Goal: Check status: Check status

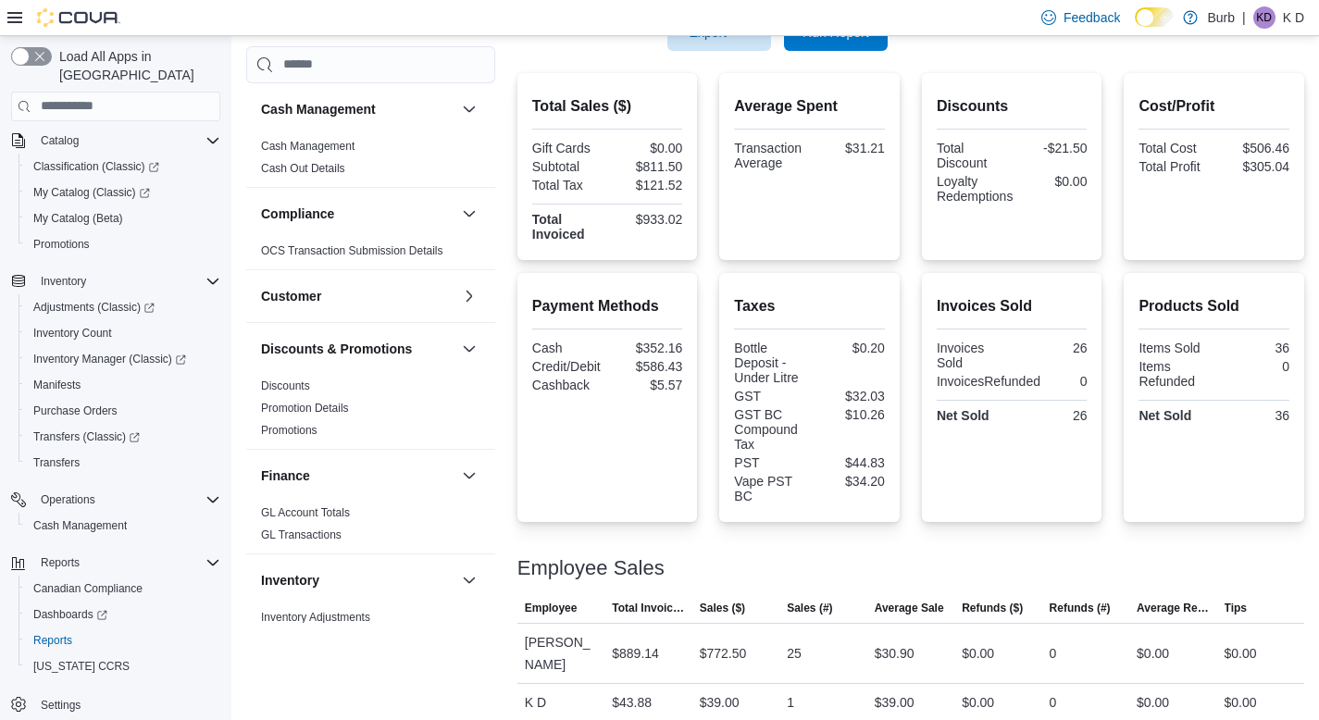
scroll to position [378, 0]
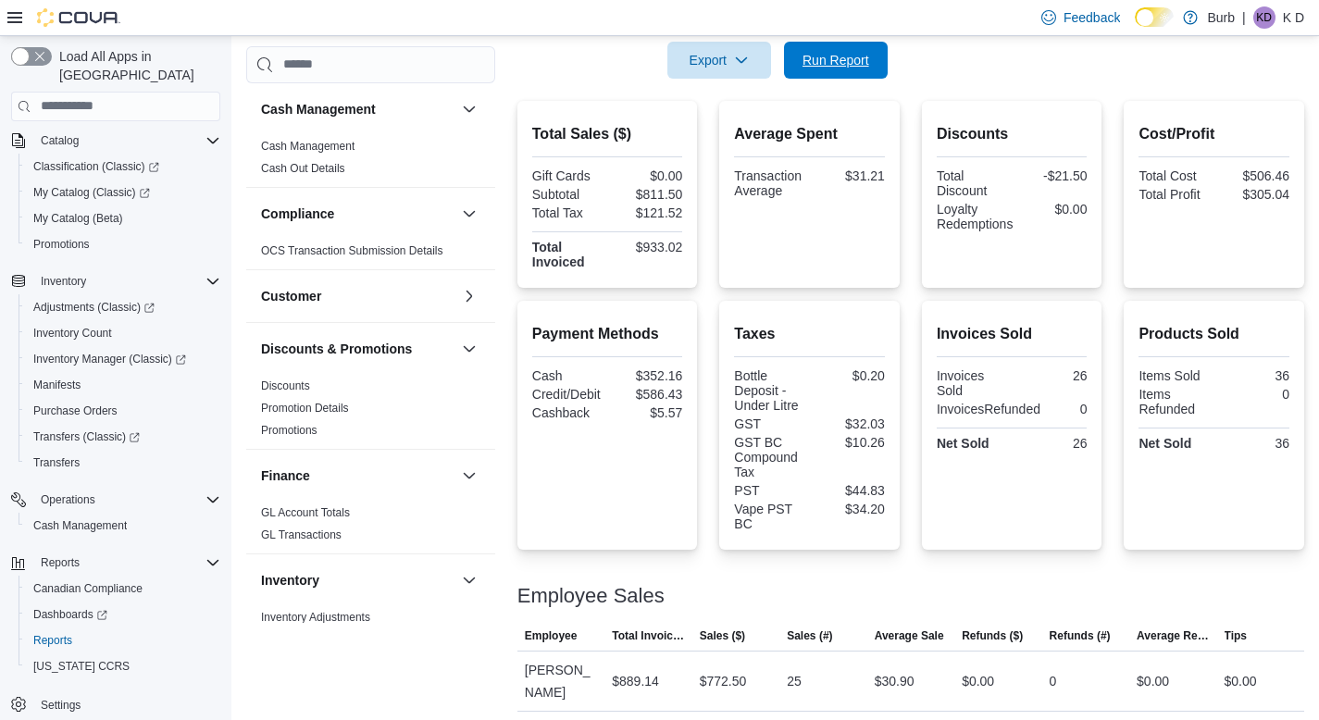
drag, startPoint x: 819, startPoint y: 73, endPoint x: 870, endPoint y: 219, distance: 154.9
click at [819, 73] on span "Run Report" at bounding box center [835, 60] width 81 height 37
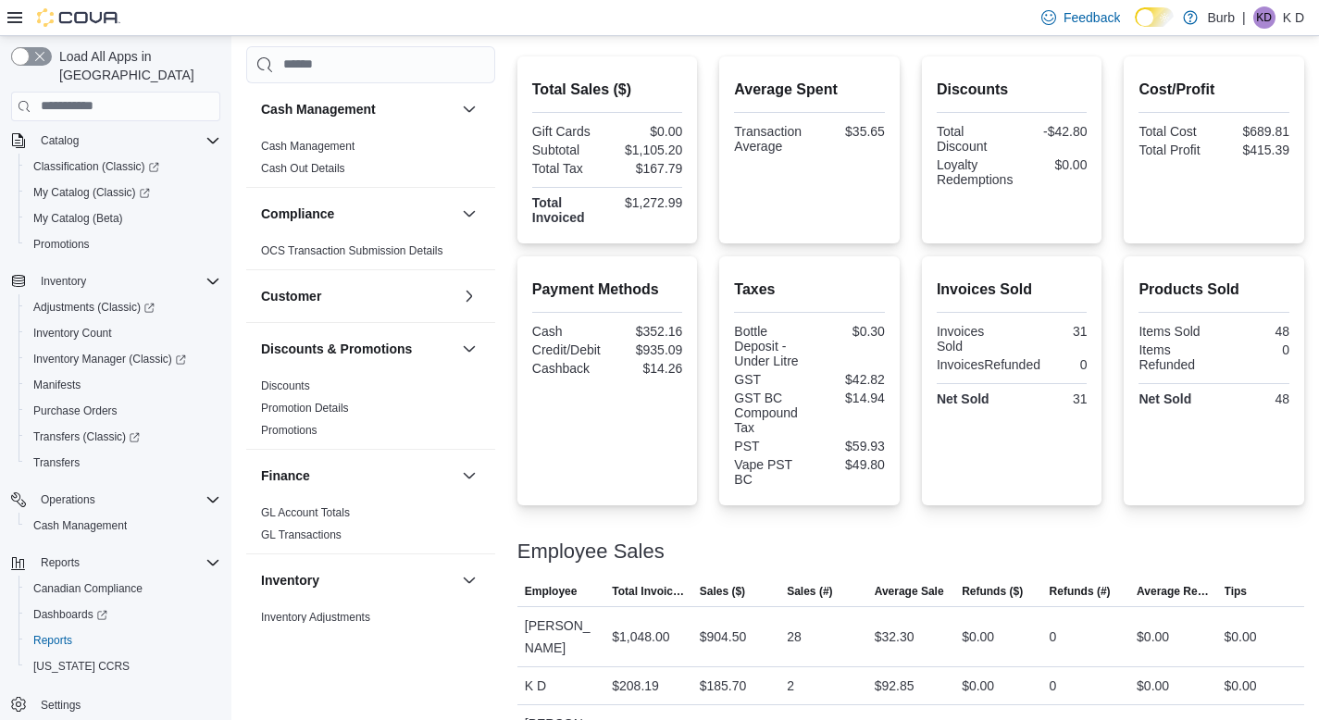
scroll to position [482, 0]
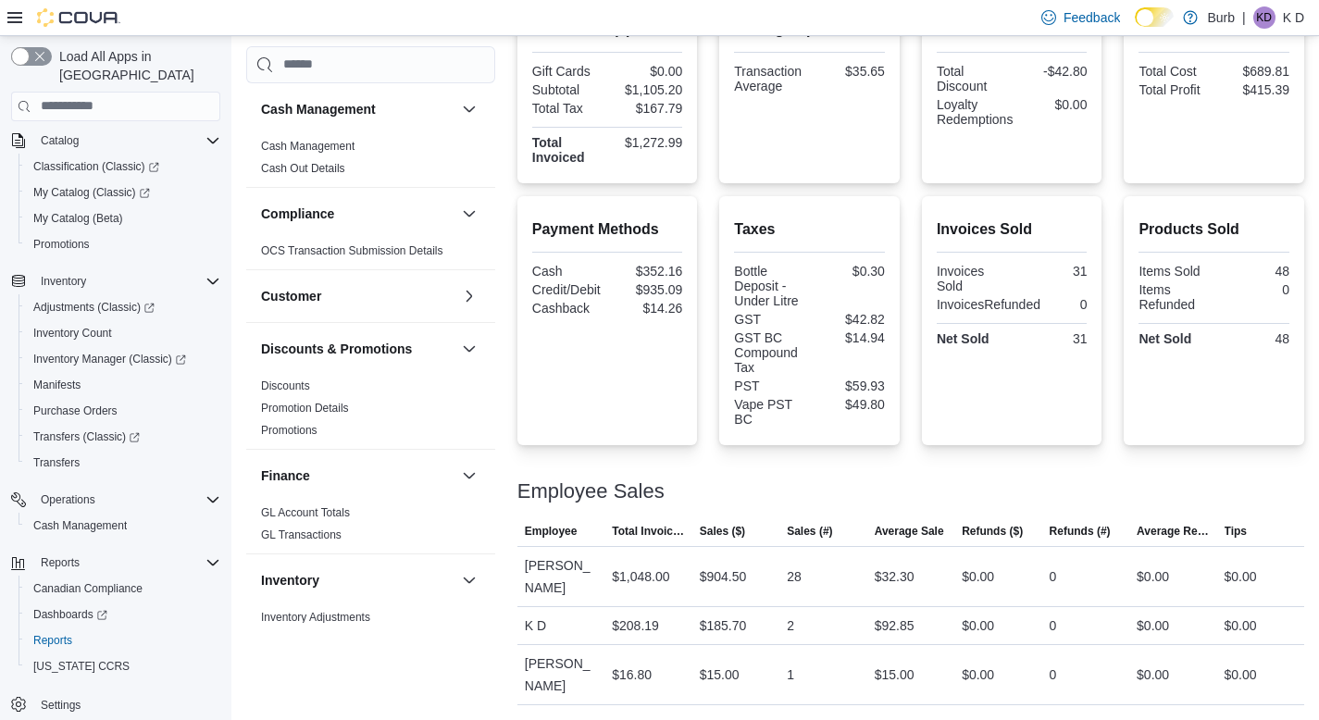
click at [704, 268] on div "Payment Methods Cash $352.16 Credit/Debit $935.09 Cashback $14.26 Taxes Bottle …" at bounding box center [911, 320] width 787 height 249
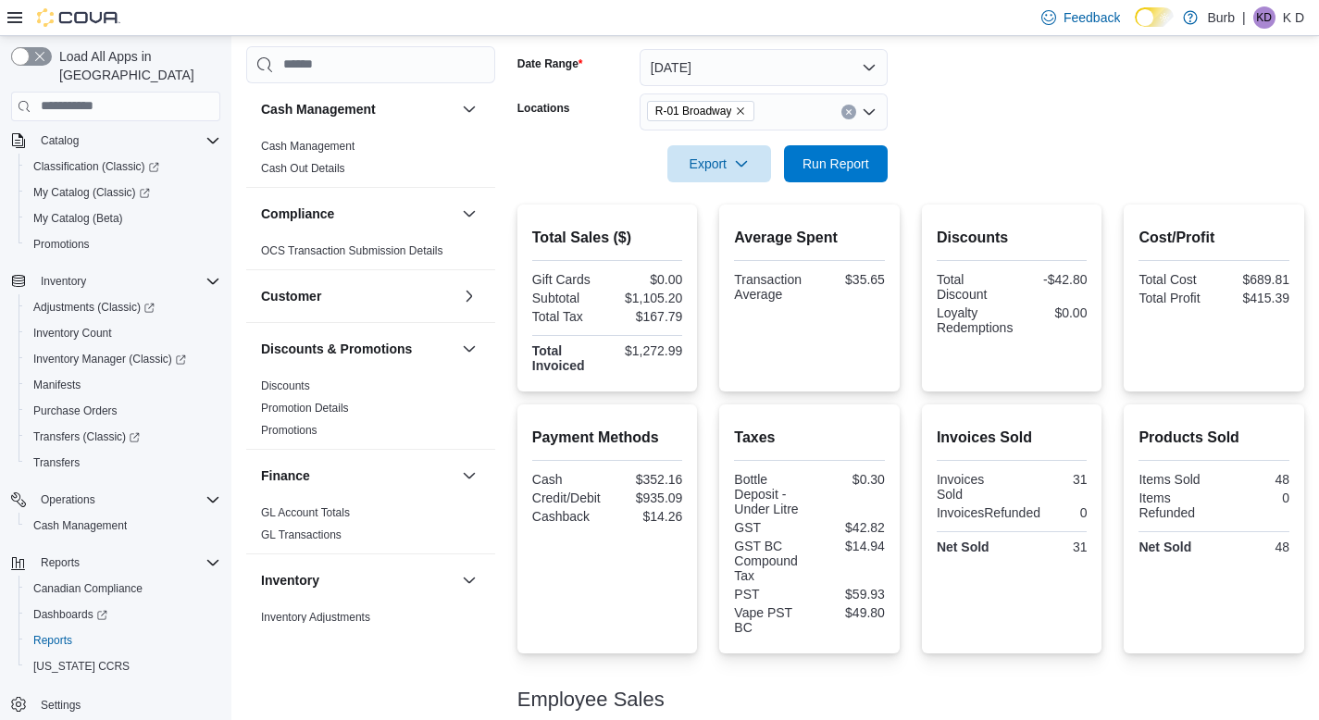
scroll to position [247, 0]
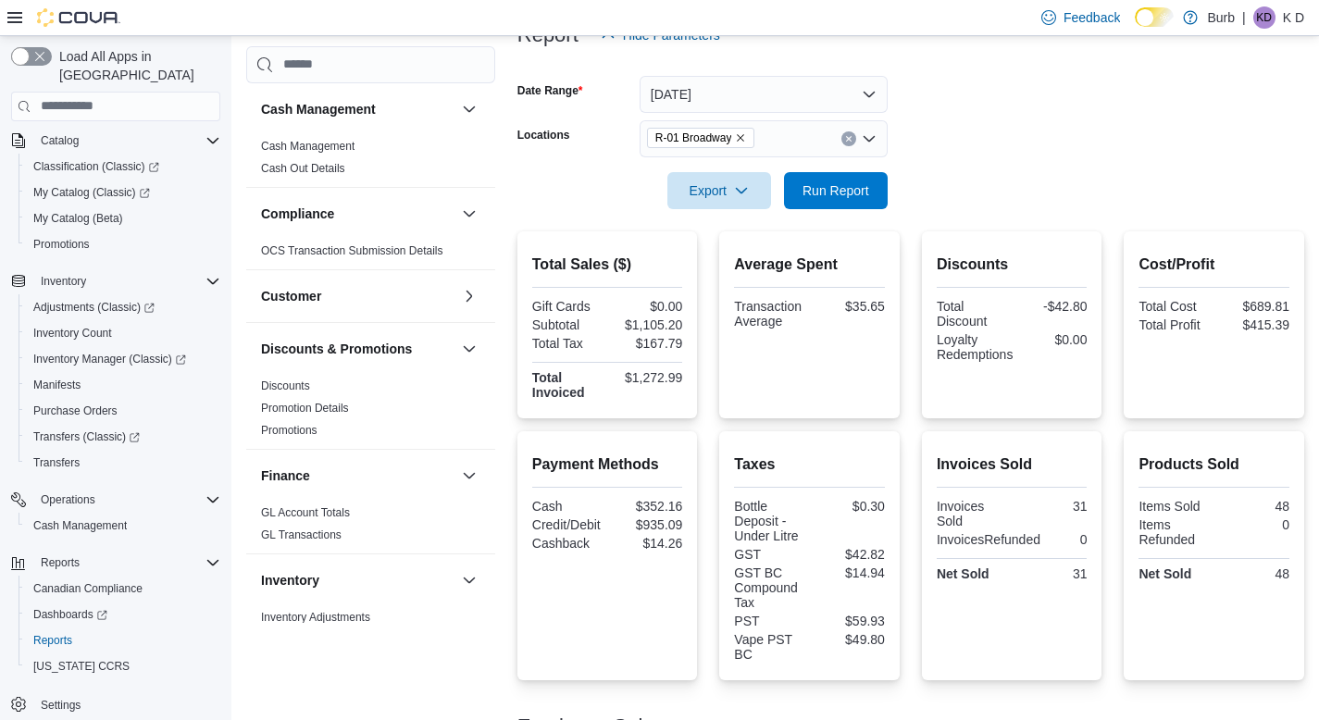
click at [849, 137] on icon "Clear input" at bounding box center [848, 138] width 5 height 5
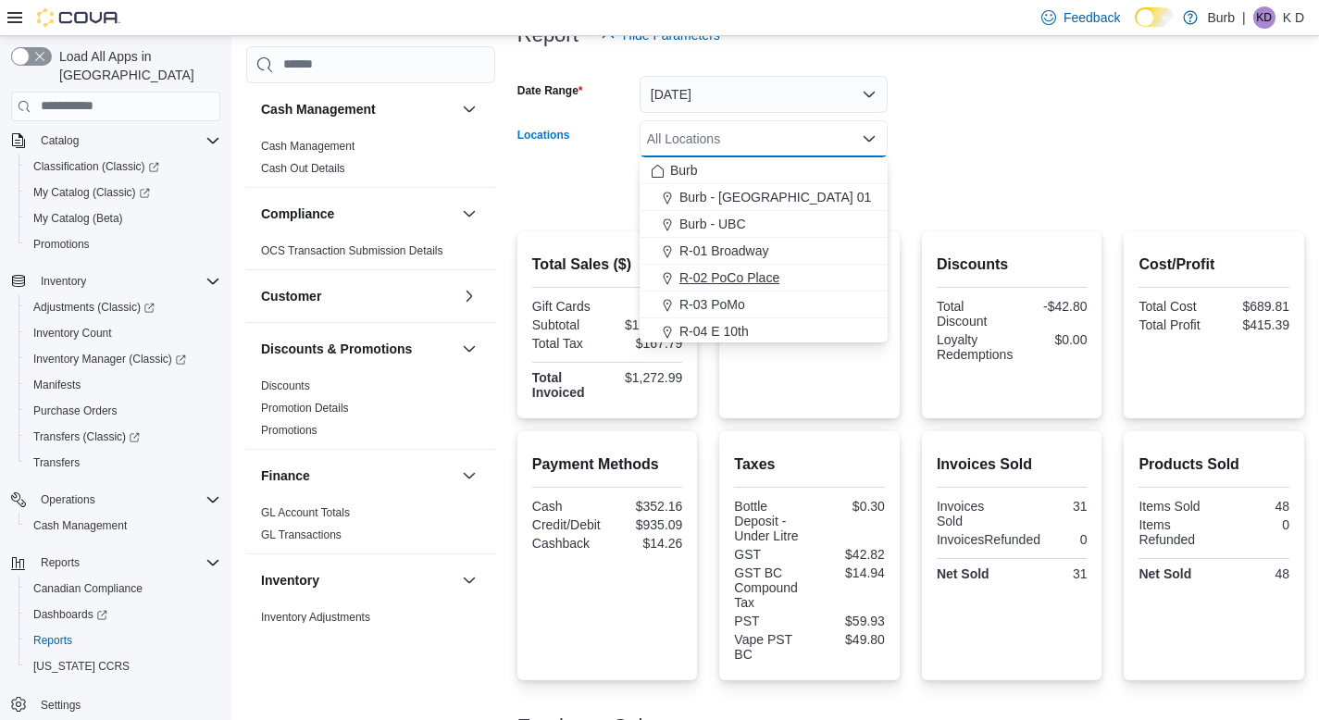
click at [798, 270] on div "R-02 PoCo Place" at bounding box center [764, 277] width 226 height 19
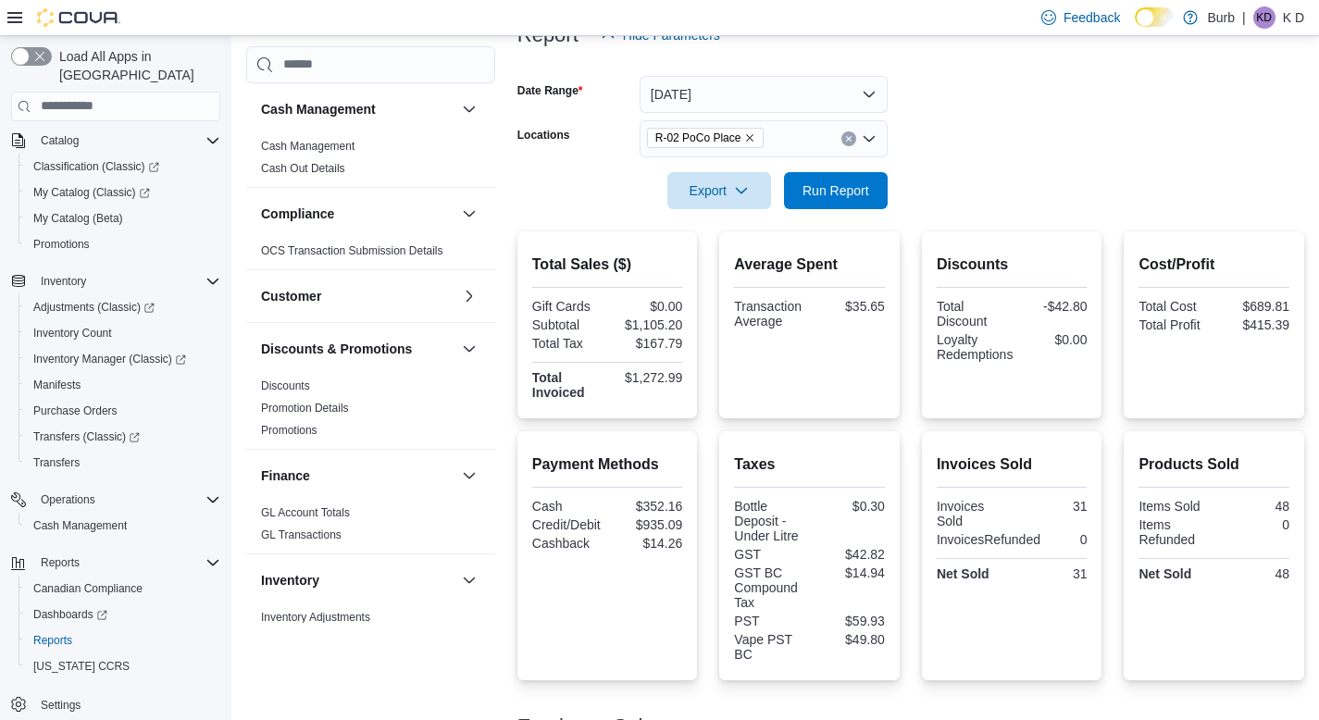
click at [1049, 175] on form "Date Range [DATE] Locations R-02 PoCo Place Export Run Report" at bounding box center [911, 132] width 787 height 156
click at [862, 198] on span "Run Report" at bounding box center [836, 190] width 67 height 19
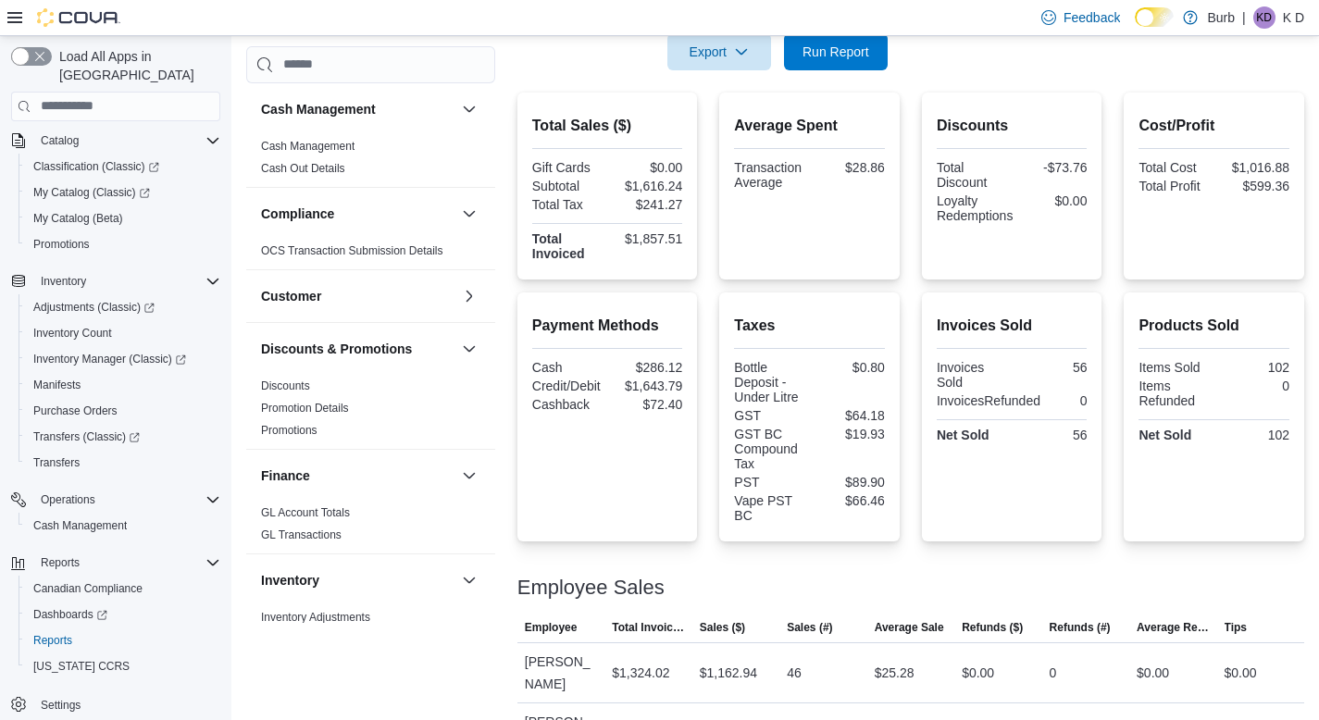
scroll to position [193, 0]
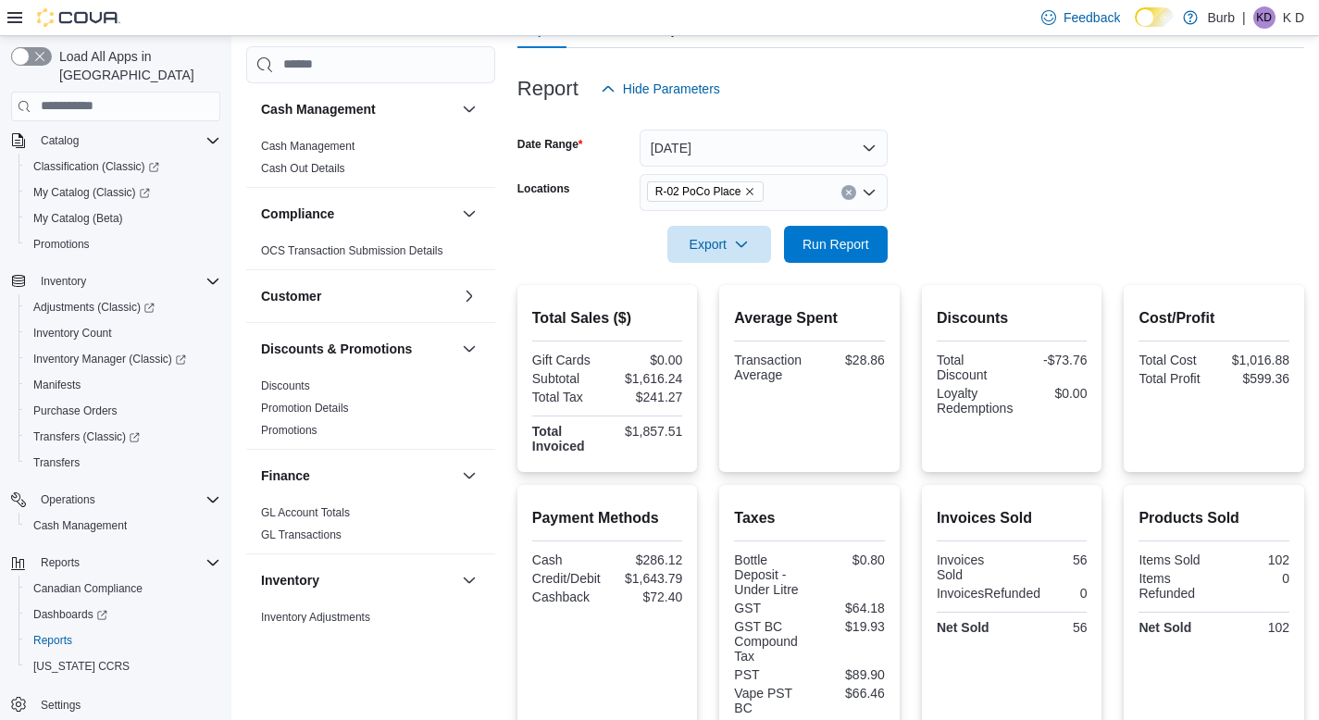
click at [849, 197] on button "Clear input" at bounding box center [849, 192] width 15 height 15
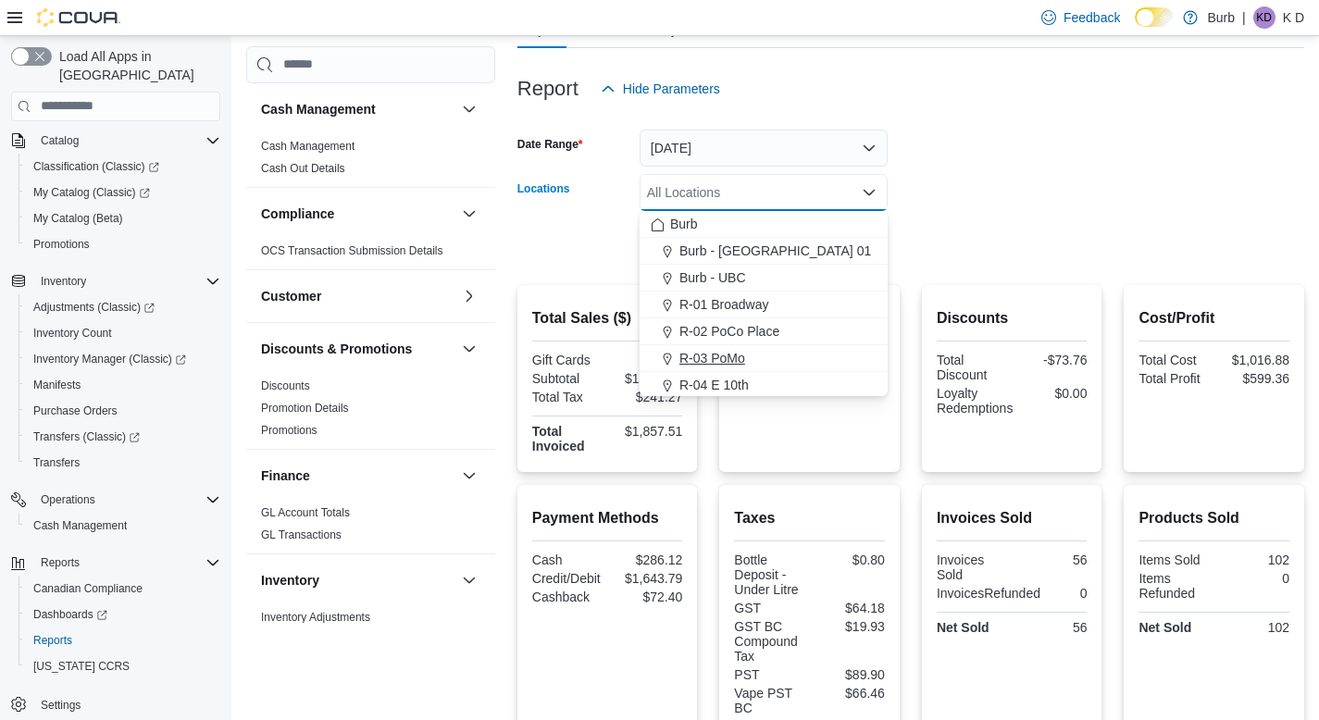
click at [784, 349] on div "R-03 PoMo" at bounding box center [764, 358] width 226 height 19
click at [1024, 256] on form "Date Range [DATE] Locations R-03 PoMo Combo box. Selected. R-03 PoMo. Press Bac…" at bounding box center [911, 185] width 787 height 156
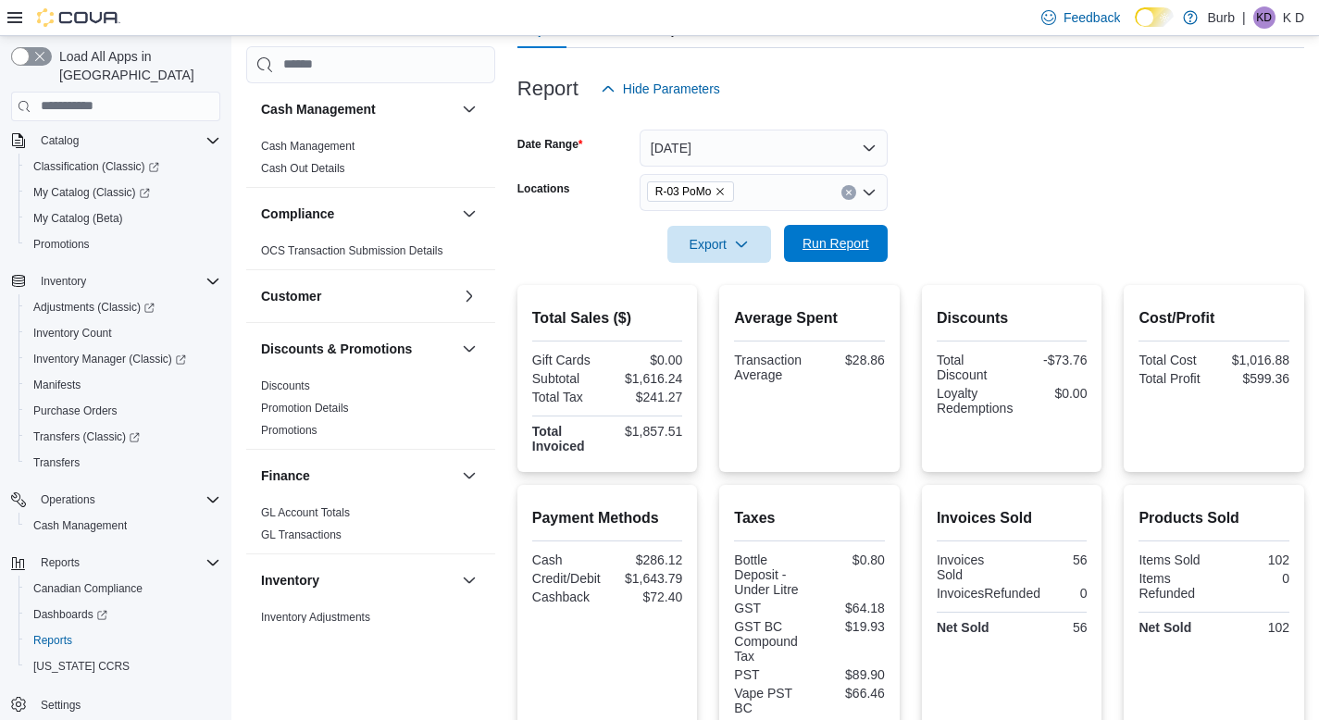
click at [882, 244] on button "Run Report" at bounding box center [836, 243] width 104 height 37
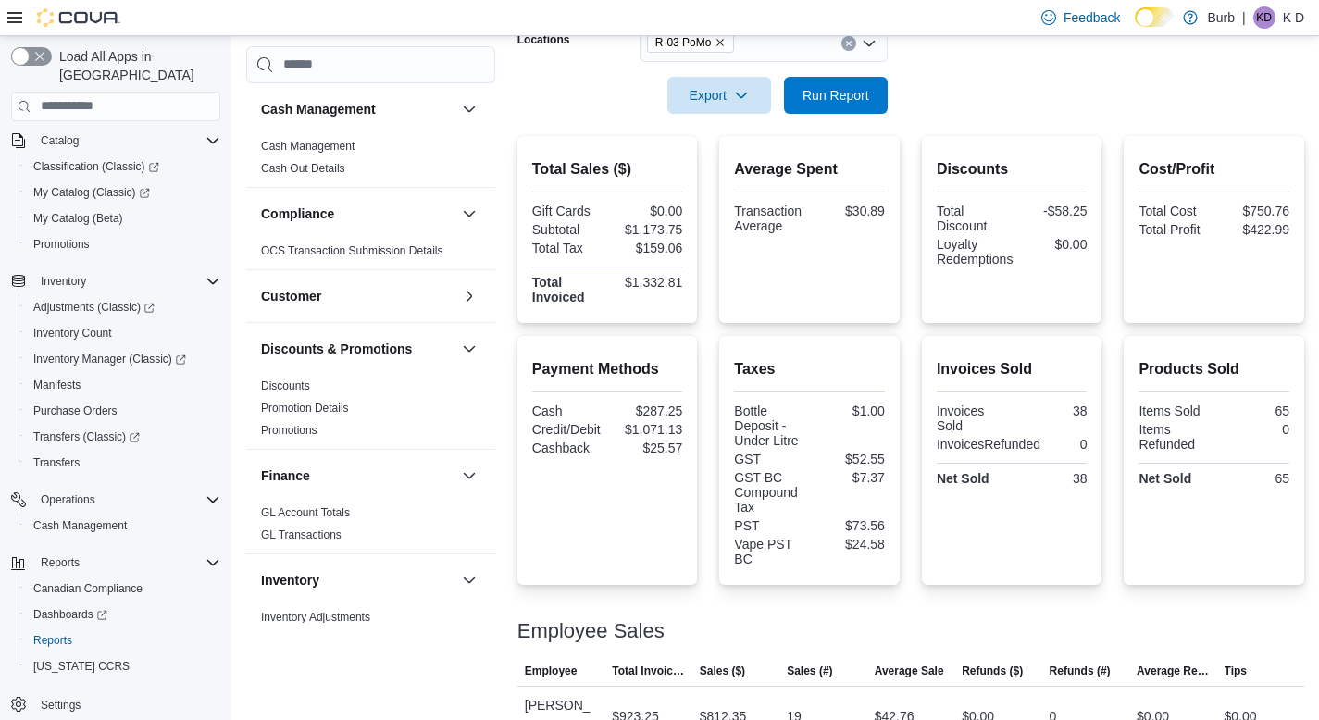
scroll to position [342, 0]
click at [847, 47] on icon "Clear input" at bounding box center [848, 44] width 7 height 7
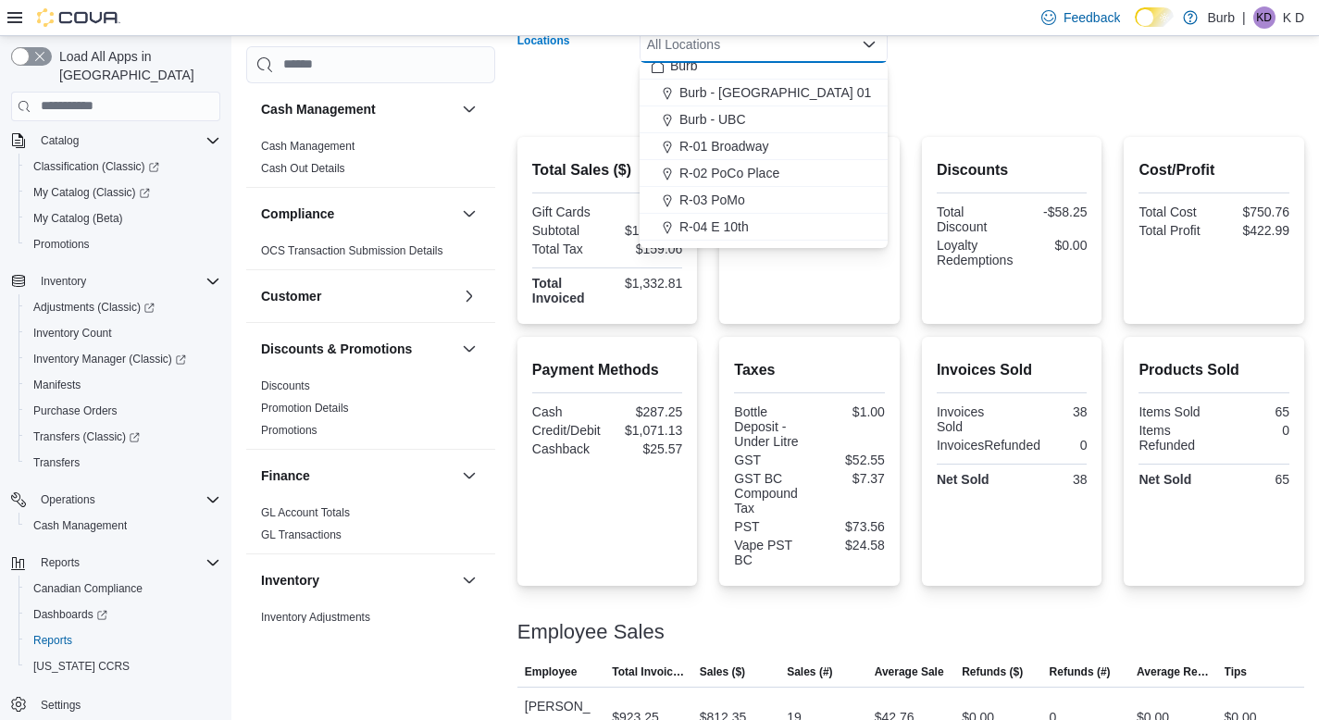
scroll to position [26, 0]
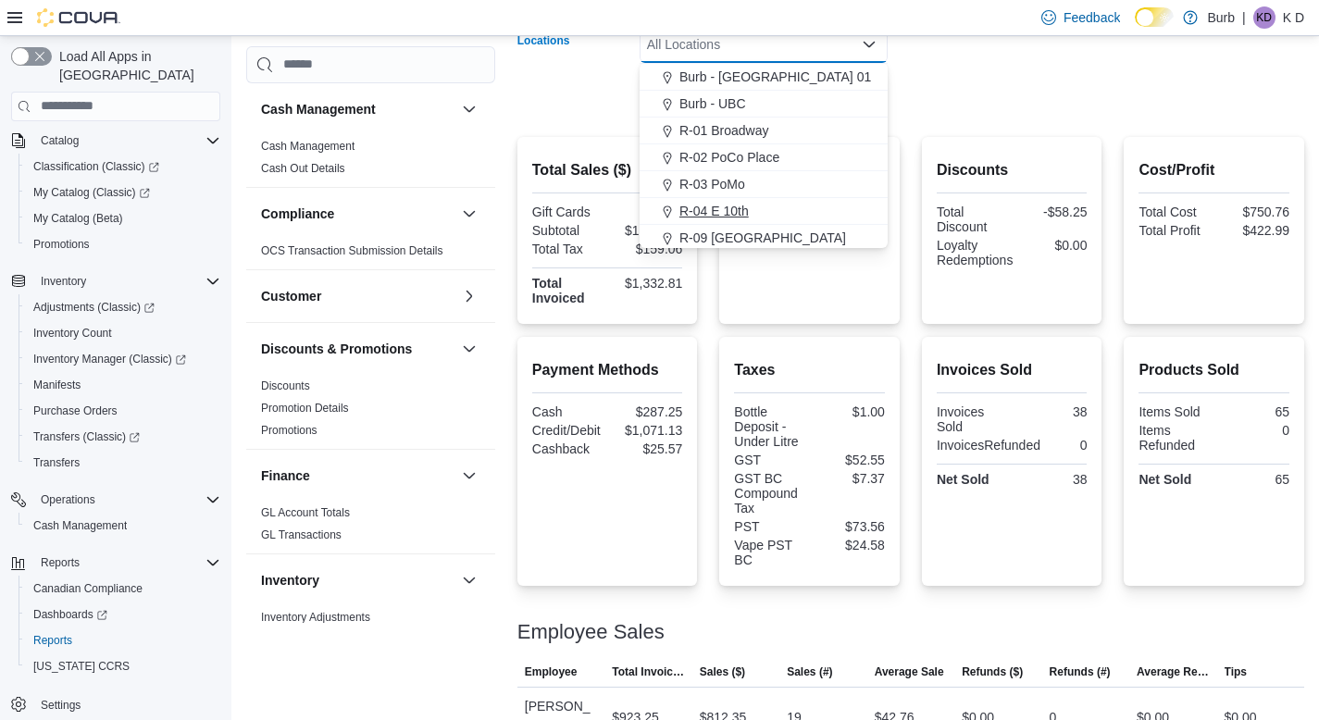
click at [816, 204] on div "R-04 E 10th" at bounding box center [764, 211] width 226 height 19
click at [1053, 56] on form "Date Range [DATE] Locations R-04 E 10th Combo box. Selected. R-04 E 10th. Press…" at bounding box center [911, 37] width 787 height 156
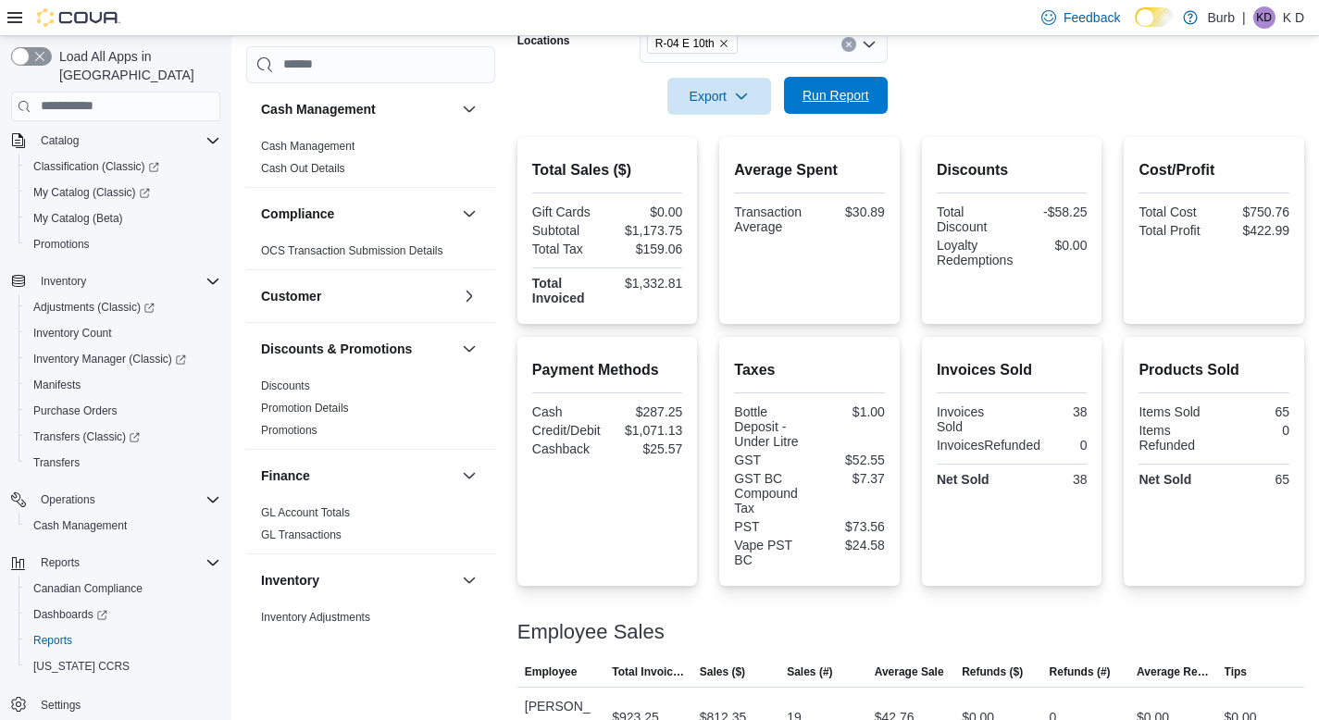
click at [837, 103] on span "Run Report" at bounding box center [836, 95] width 67 height 19
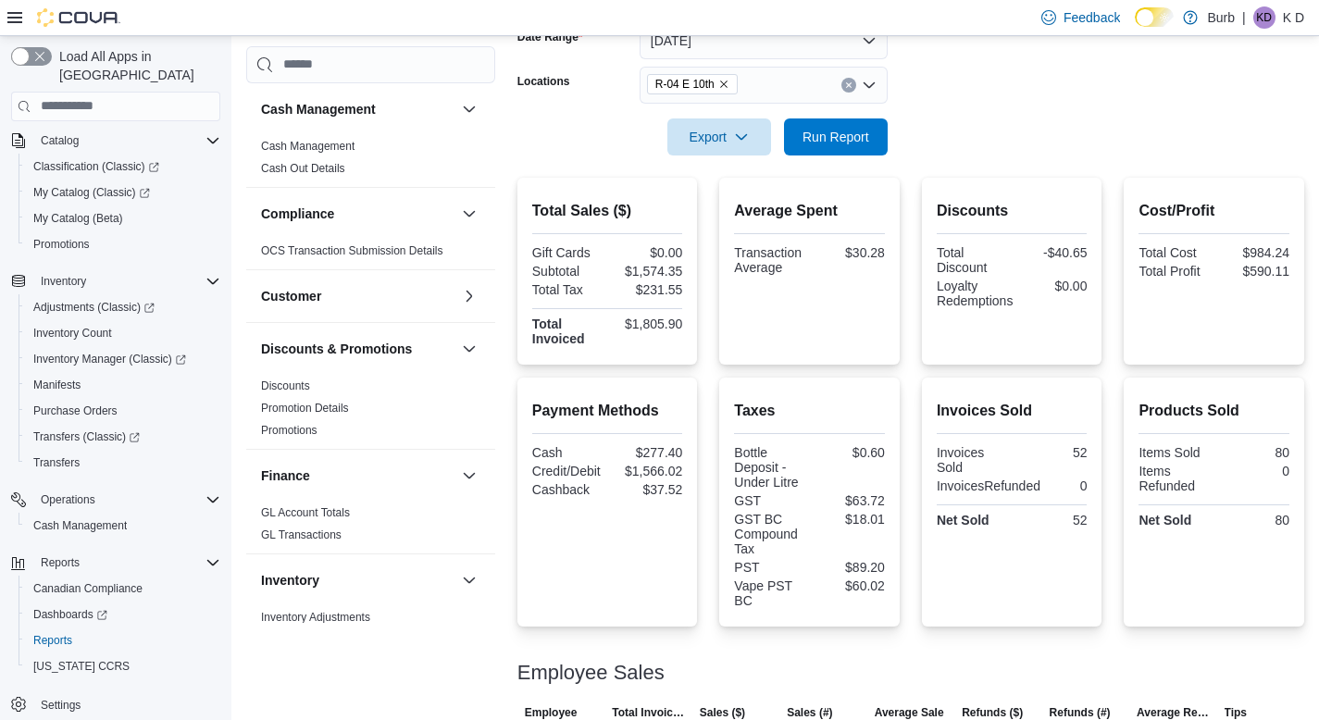
scroll to position [297, 0]
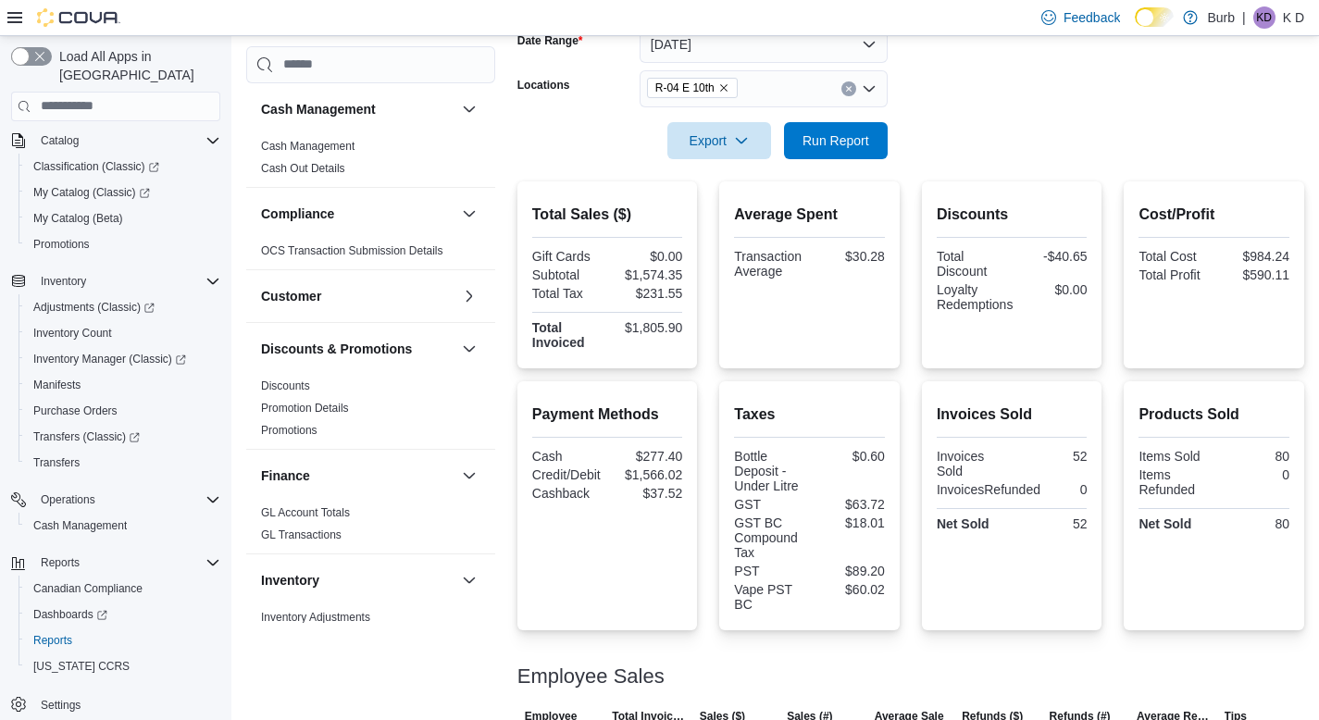
click at [846, 85] on icon "Clear input" at bounding box center [848, 88] width 7 height 7
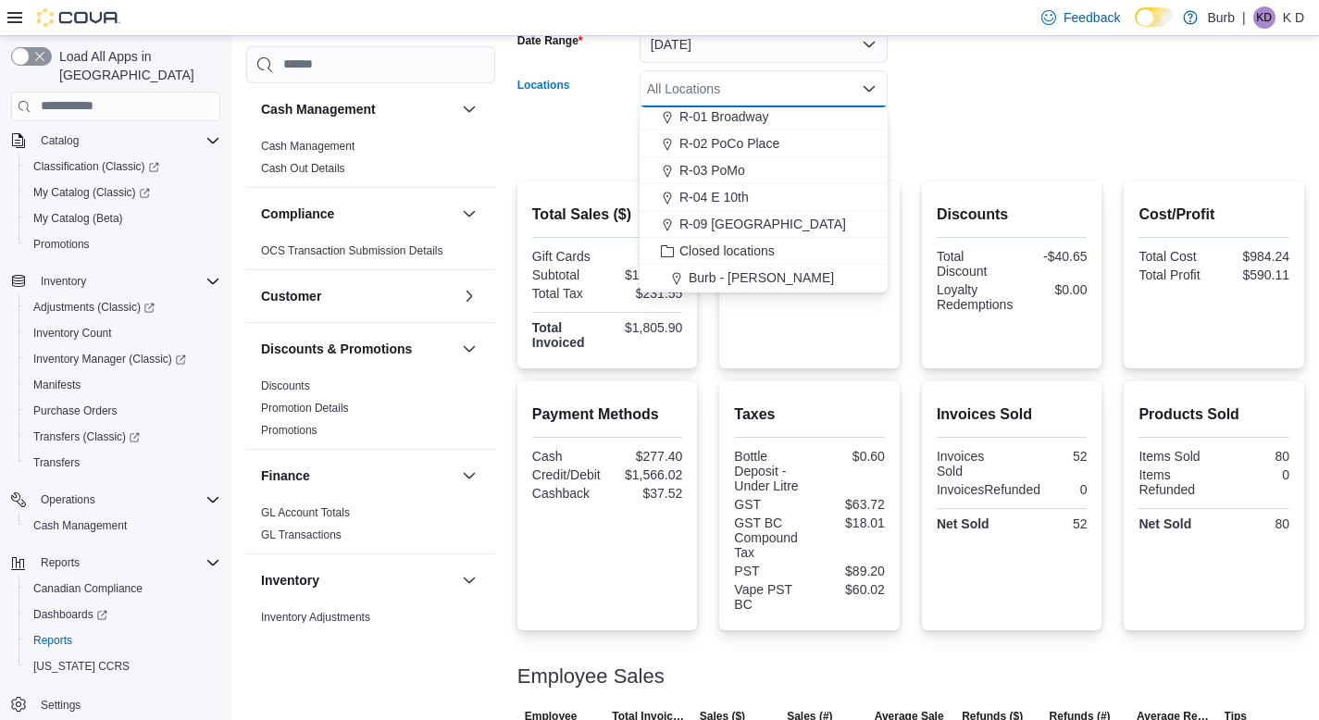
click at [784, 222] on span "R-09 [GEOGRAPHIC_DATA]" at bounding box center [763, 224] width 167 height 19
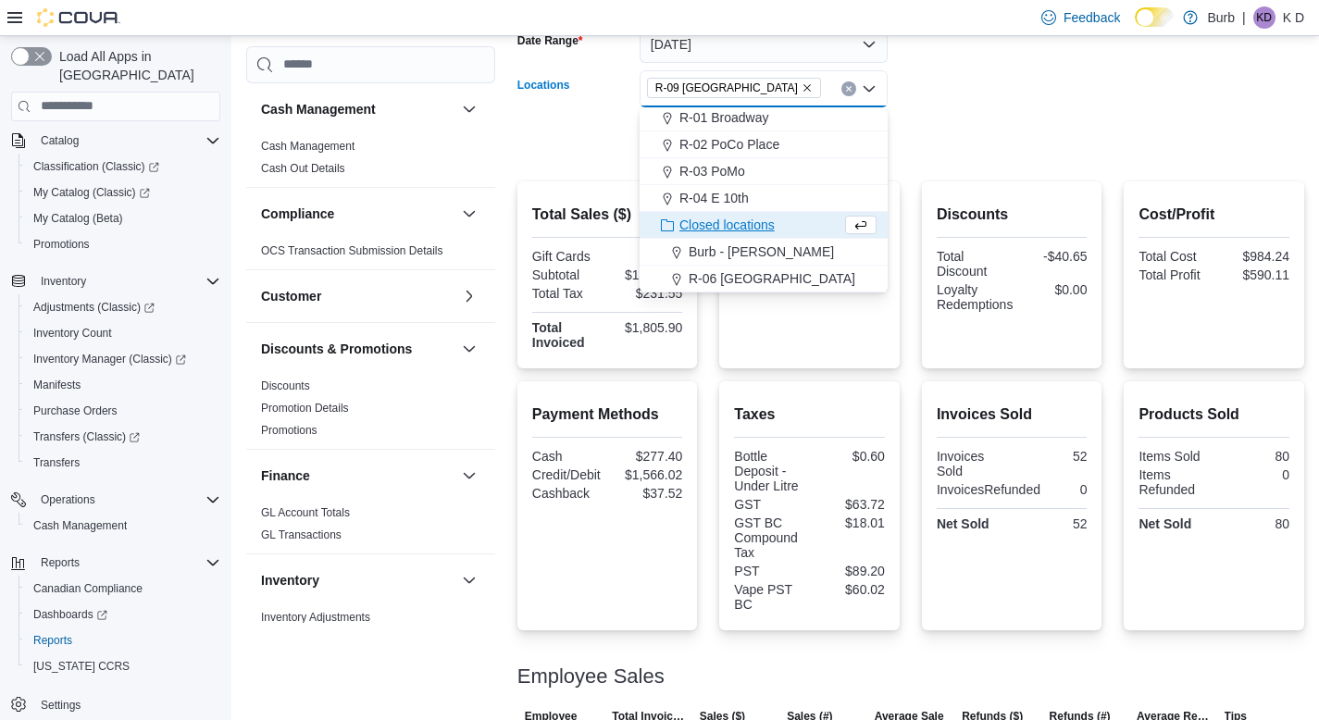
scroll to position [83, 0]
drag, startPoint x: 1020, startPoint y: 108, endPoint x: 864, endPoint y: 137, distance: 159.1
click at [1020, 109] on div at bounding box center [911, 114] width 787 height 15
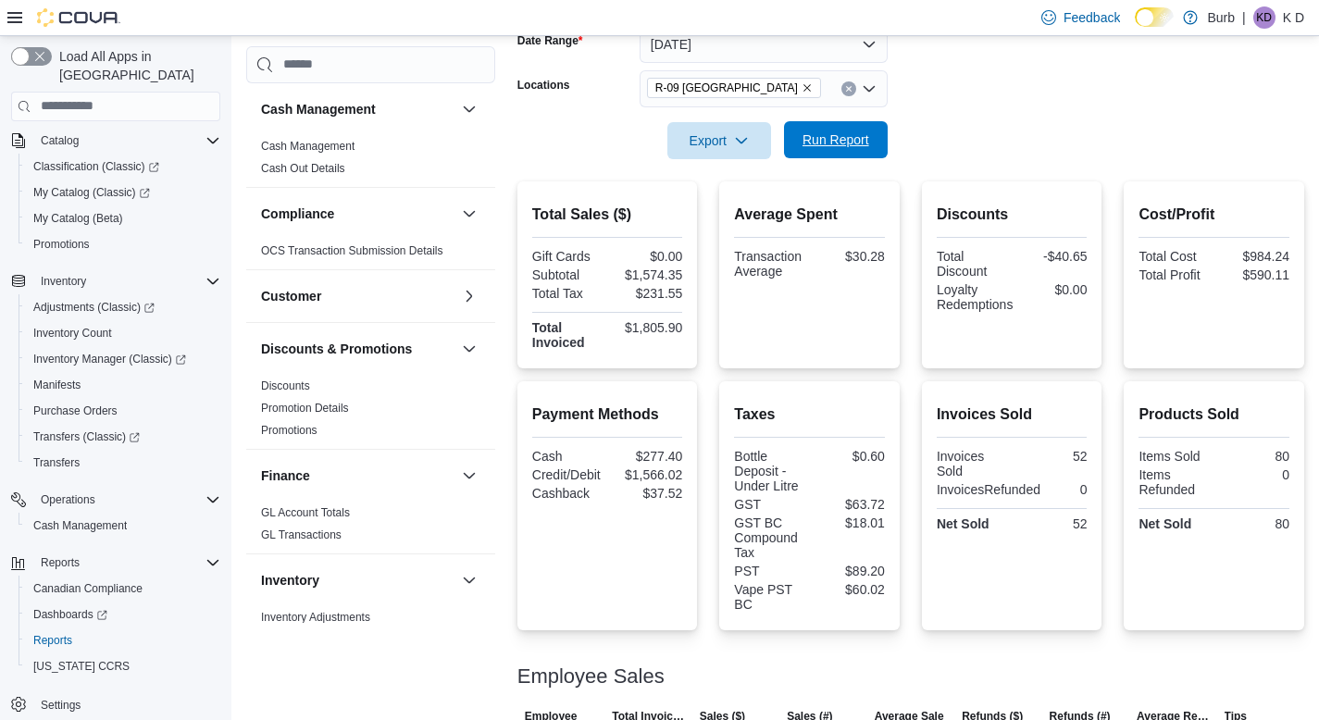
click at [843, 134] on span "Run Report" at bounding box center [836, 140] width 67 height 19
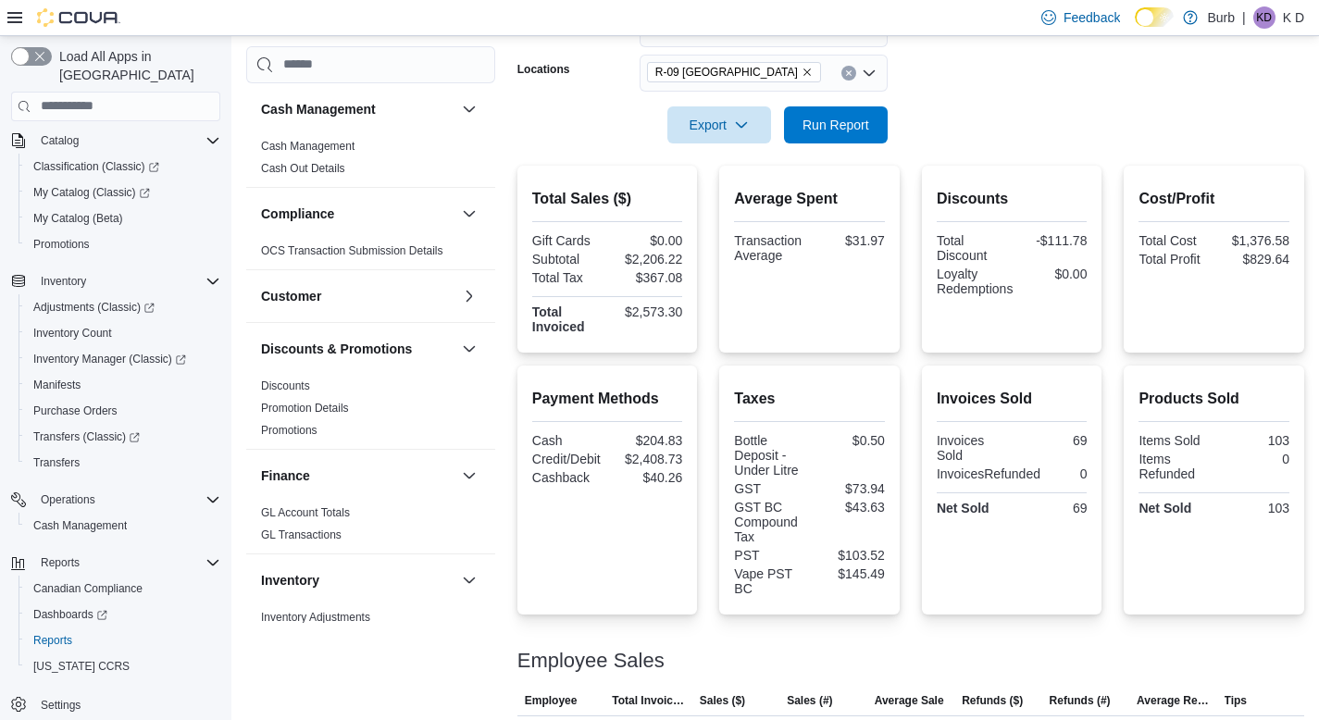
scroll to position [278, 0]
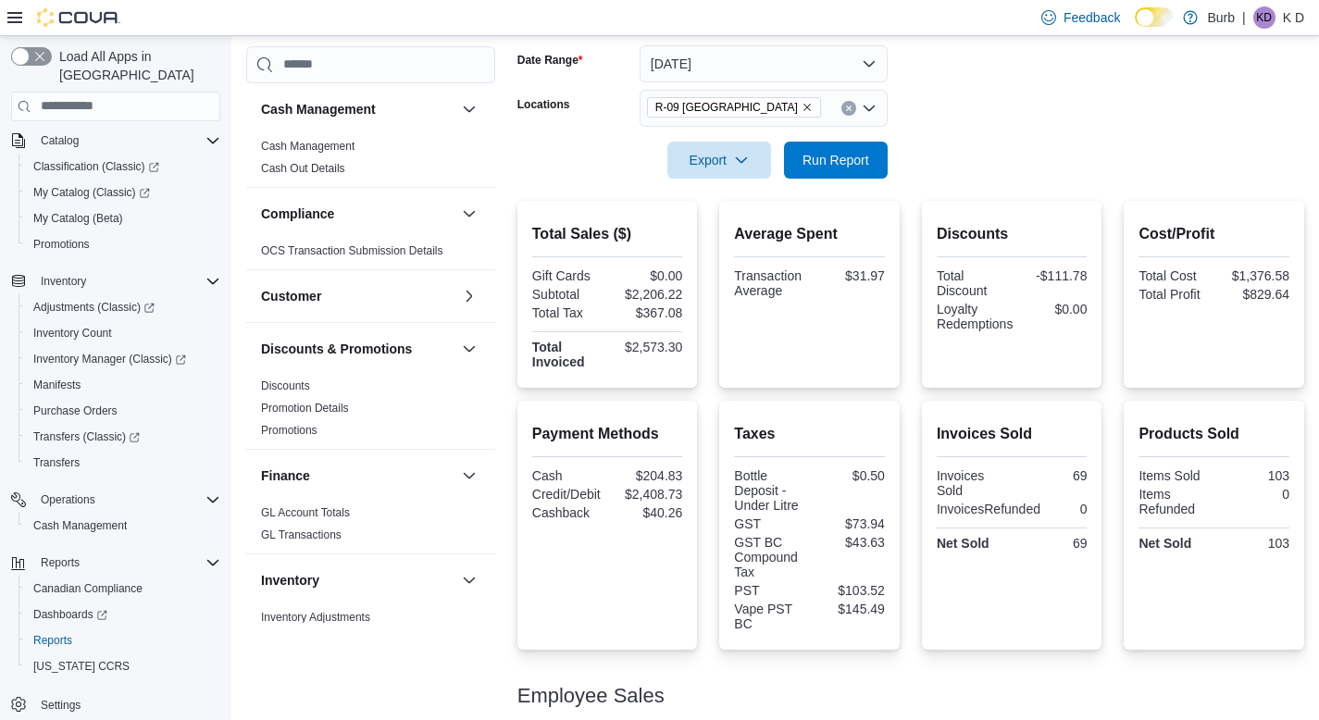
click at [850, 98] on div "R-09 [GEOGRAPHIC_DATA]" at bounding box center [764, 108] width 248 height 37
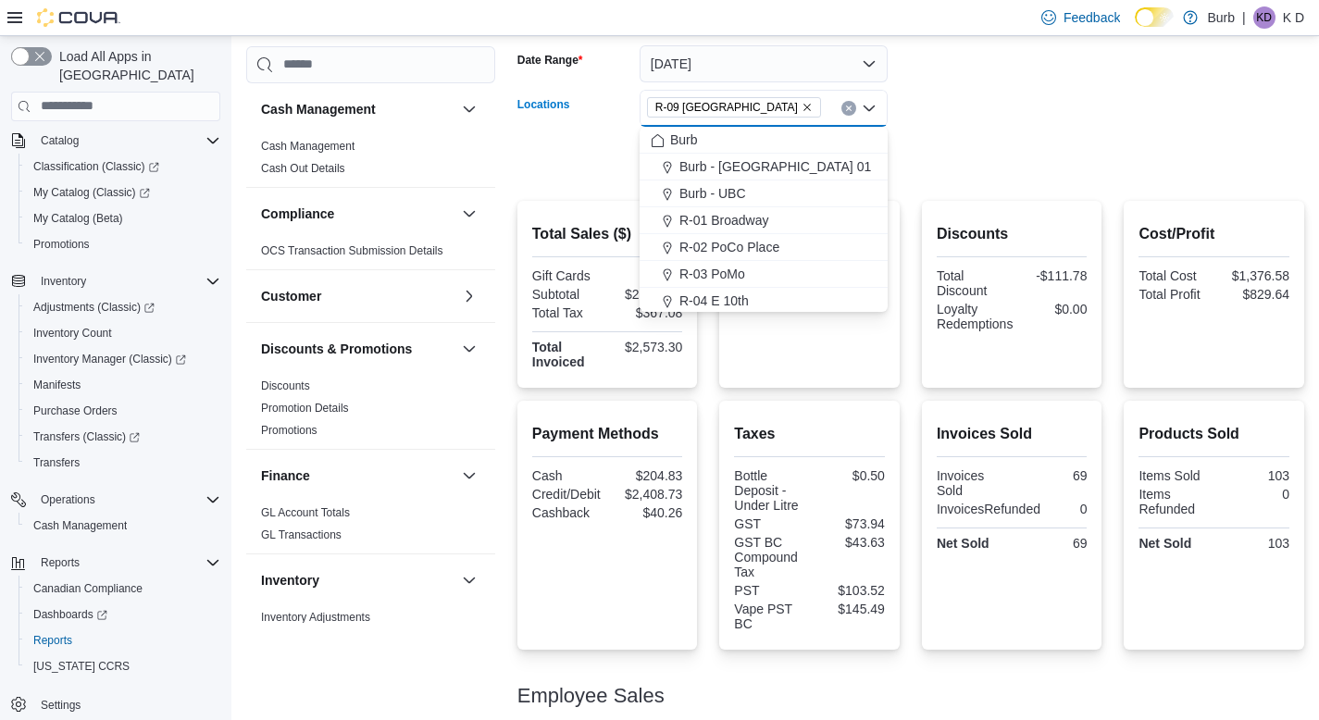
click at [802, 103] on icon "Remove R-09 Tuscany Village from selection in this group" at bounding box center [807, 107] width 11 height 11
click at [763, 205] on button "Burb - UBC" at bounding box center [764, 194] width 248 height 27
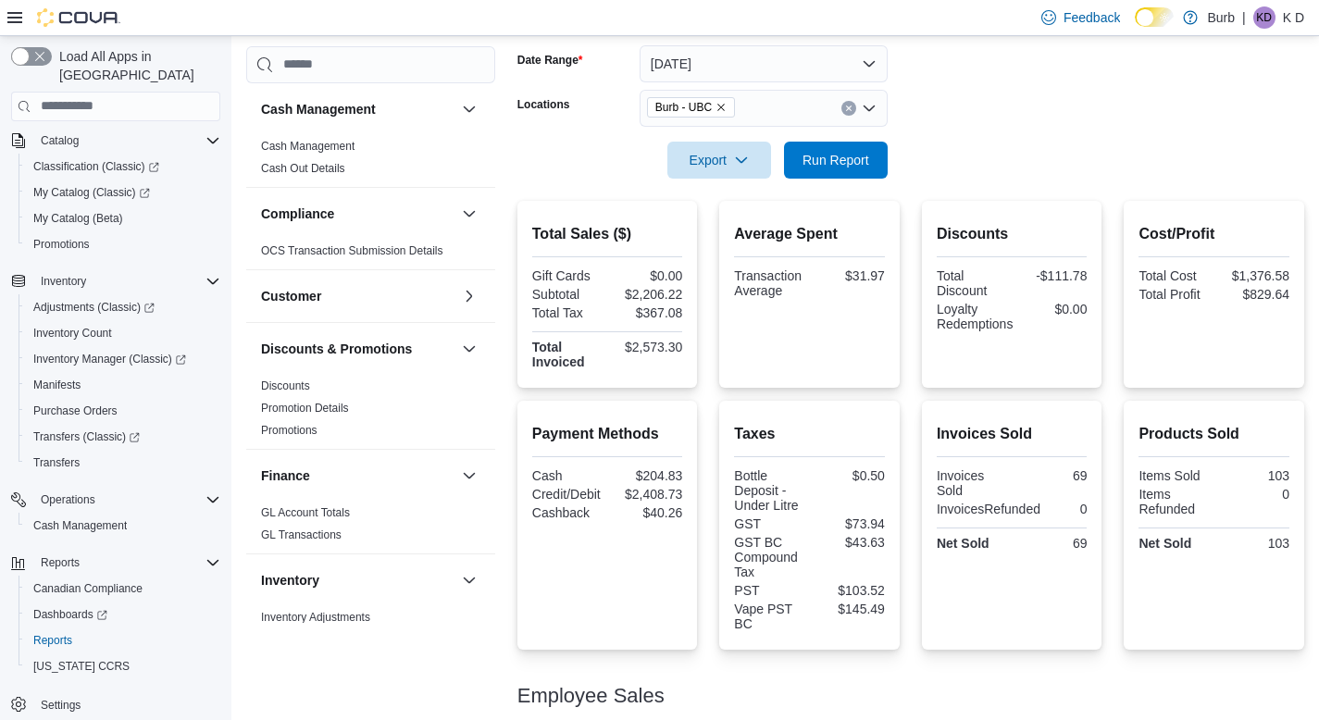
click at [1013, 145] on form "Date Range [DATE] Locations Burb - UBC Export Run Report" at bounding box center [911, 101] width 787 height 156
click at [823, 156] on span "Run Report" at bounding box center [836, 159] width 67 height 19
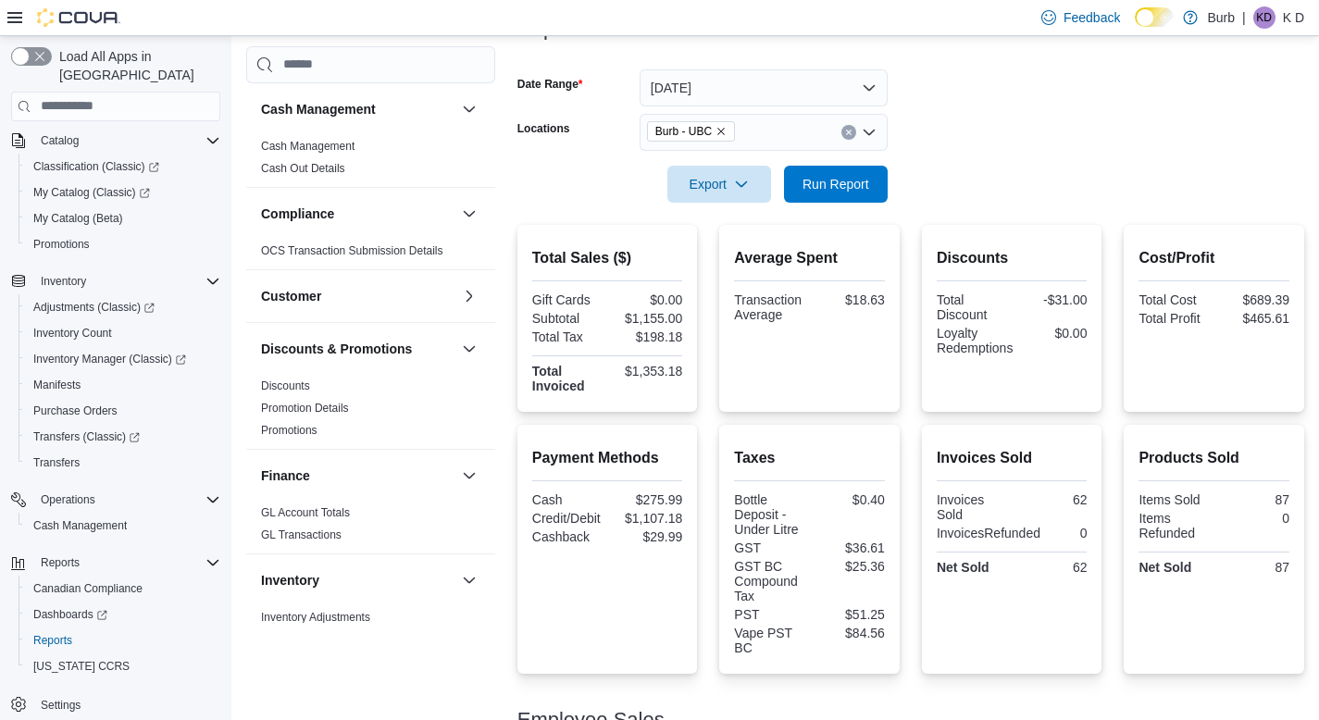
click at [846, 130] on icon "Clear input" at bounding box center [848, 132] width 5 height 5
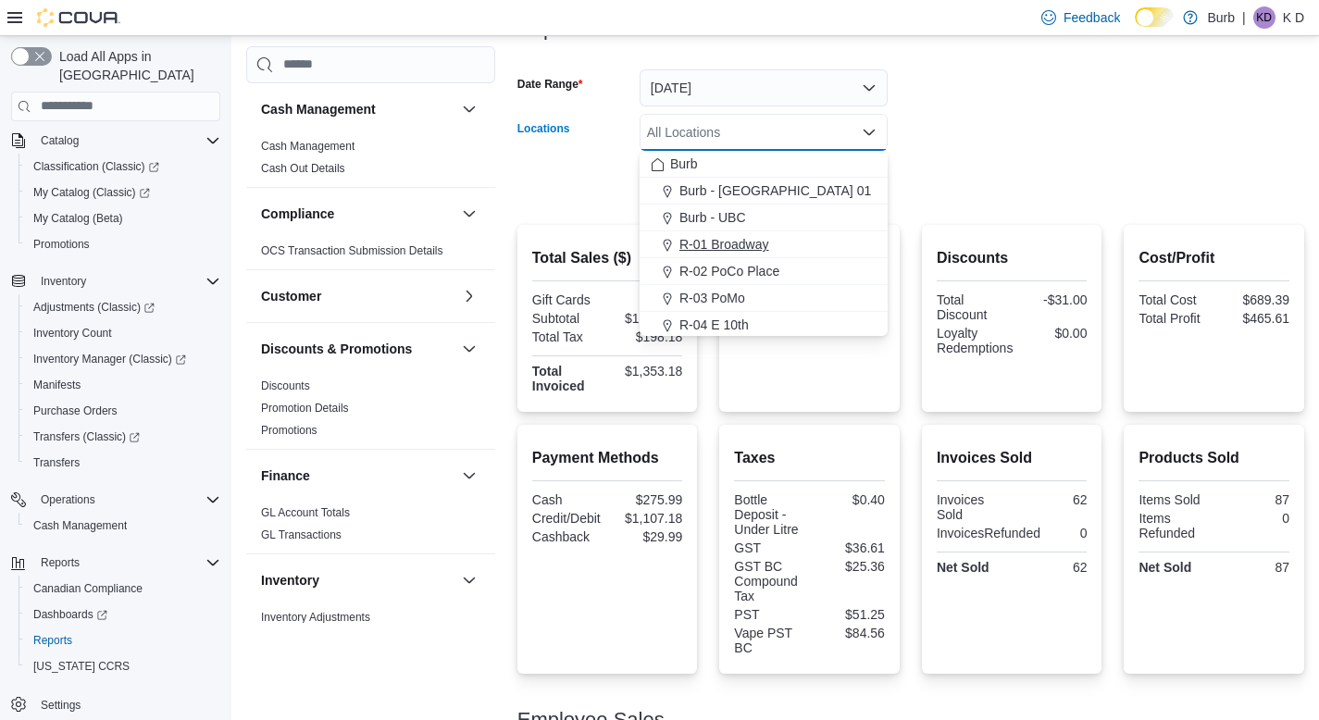
click at [768, 242] on span "R-01 Broadway" at bounding box center [725, 244] width 90 height 19
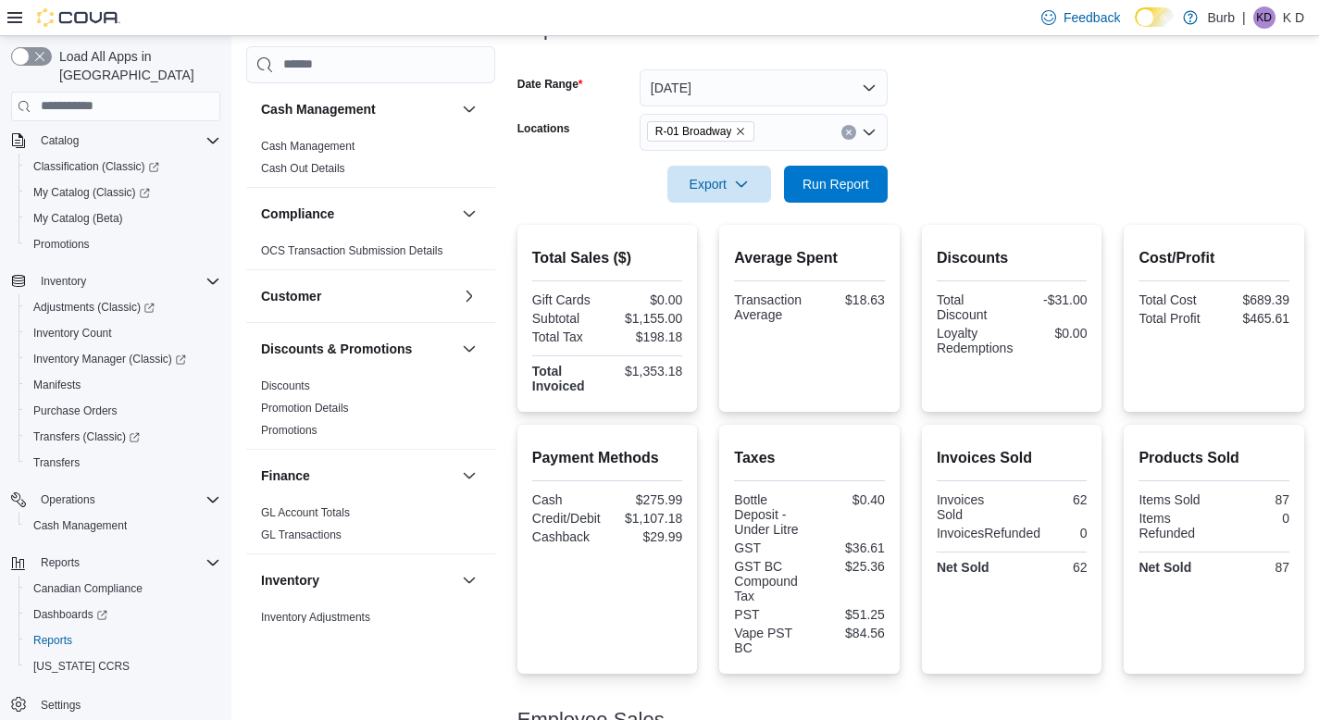
click at [994, 142] on form "Date Range [DATE] Locations R-01 Broadway Export Run Report" at bounding box center [911, 125] width 787 height 156
click at [809, 197] on span "Run Report" at bounding box center [835, 183] width 81 height 37
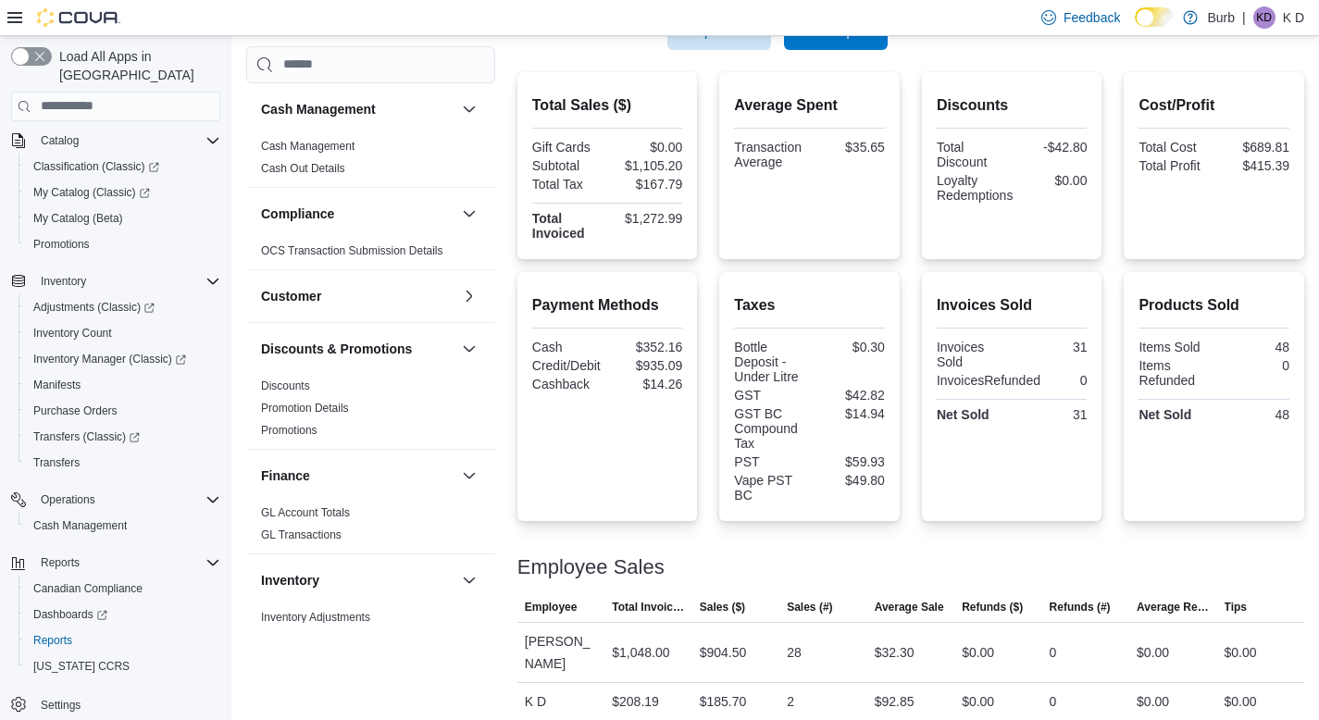
scroll to position [303, 0]
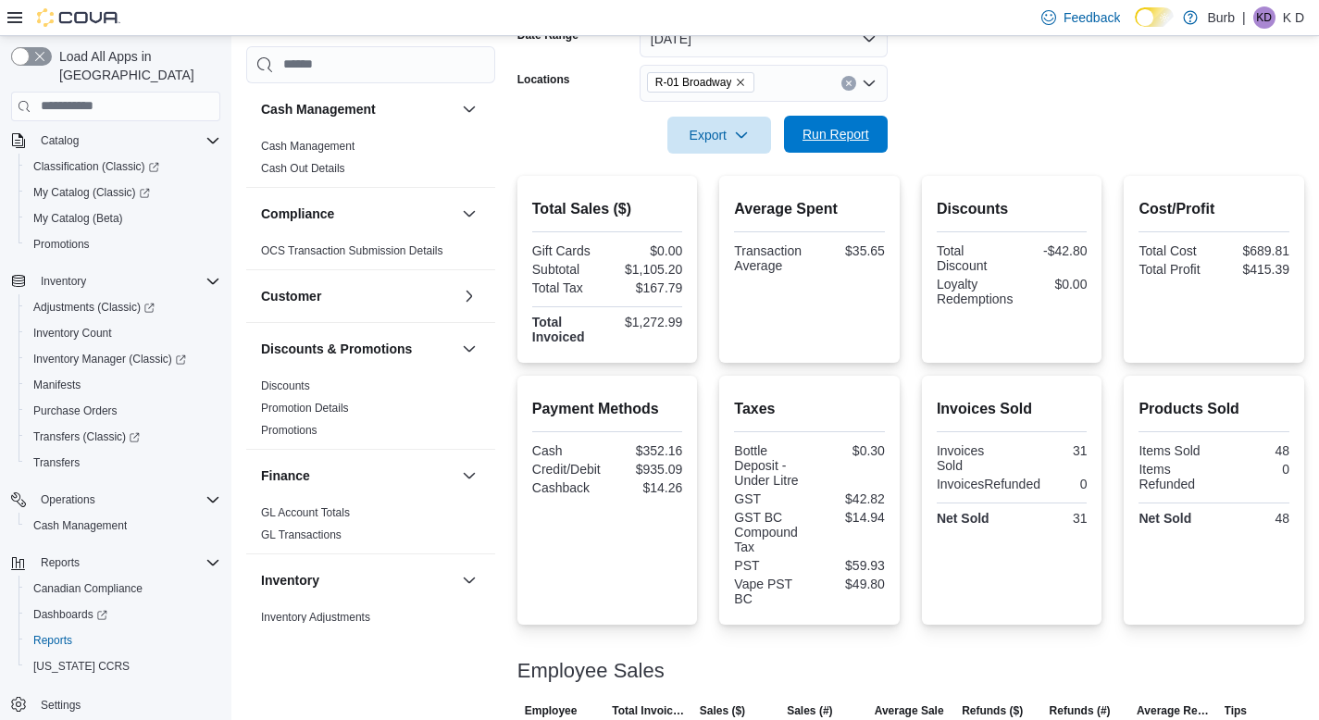
click at [818, 130] on span "Run Report" at bounding box center [836, 134] width 67 height 19
